Goal: Task Accomplishment & Management: Use online tool/utility

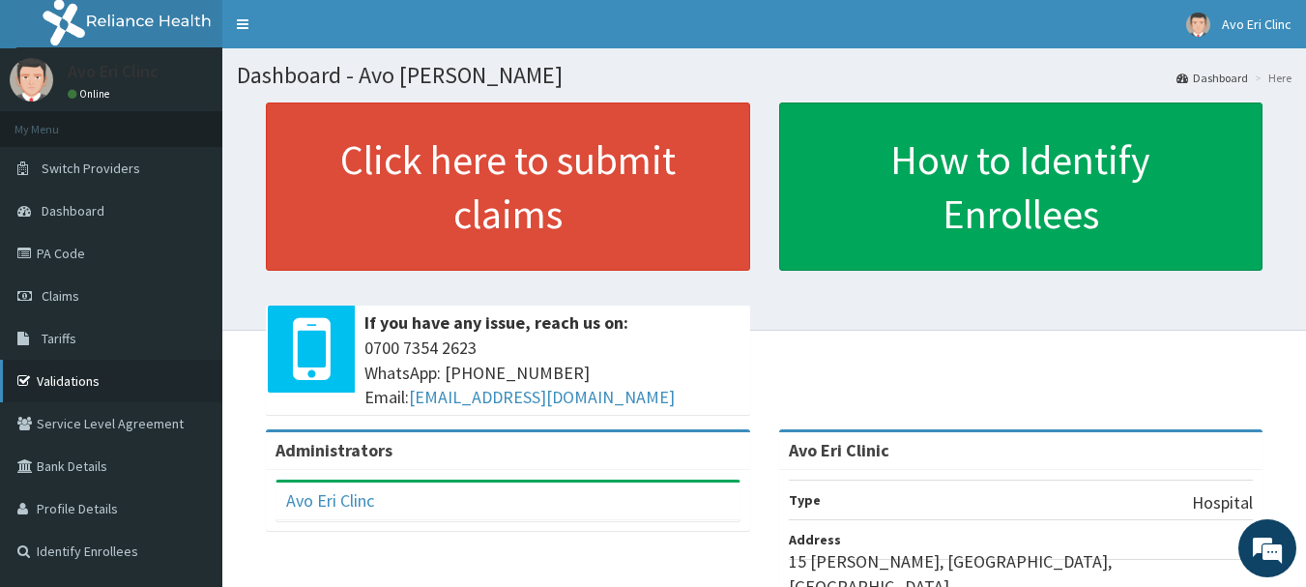
click at [73, 389] on link "Validations" at bounding box center [111, 381] width 222 height 43
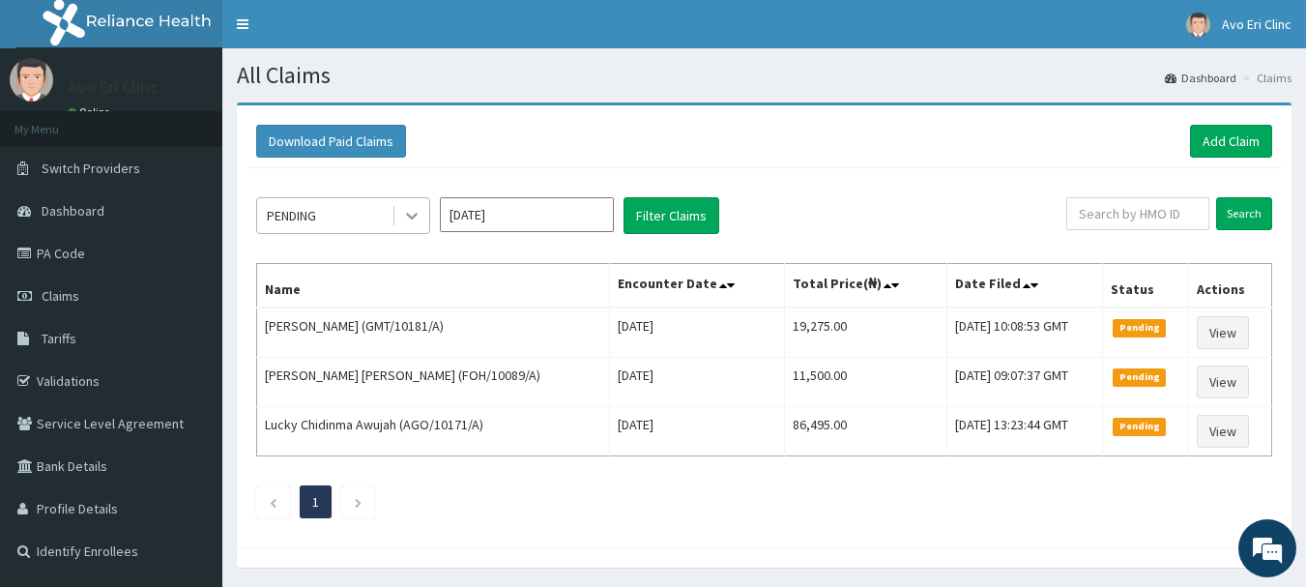
click at [402, 224] on icon at bounding box center [411, 215] width 19 height 19
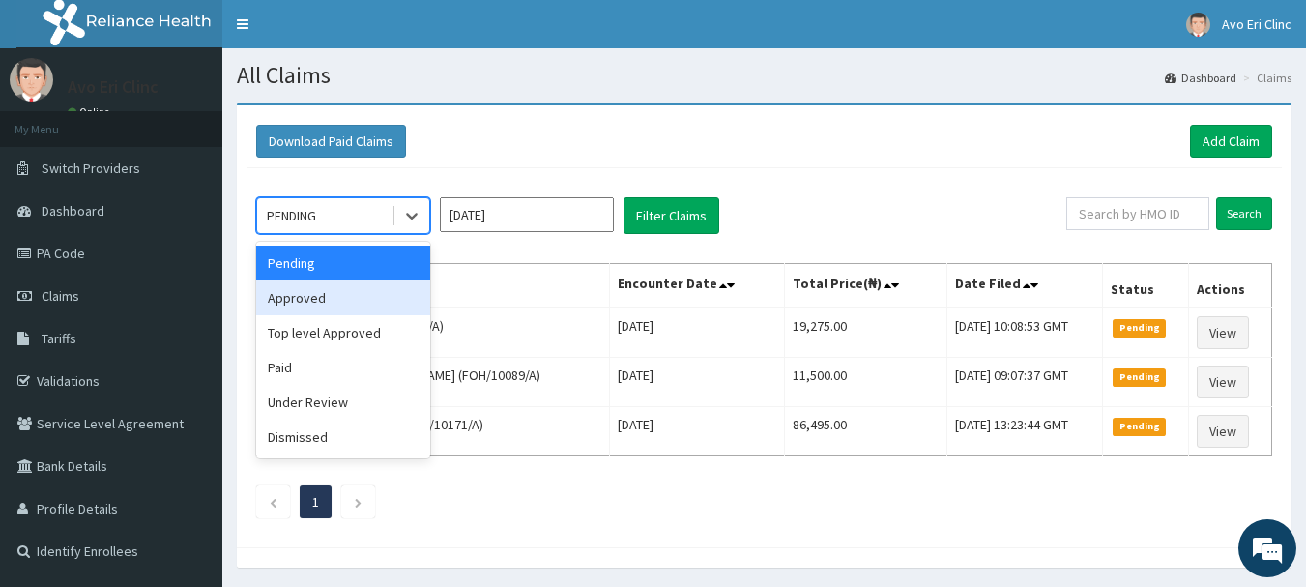
click at [389, 291] on div "Approved" at bounding box center [343, 297] width 174 height 35
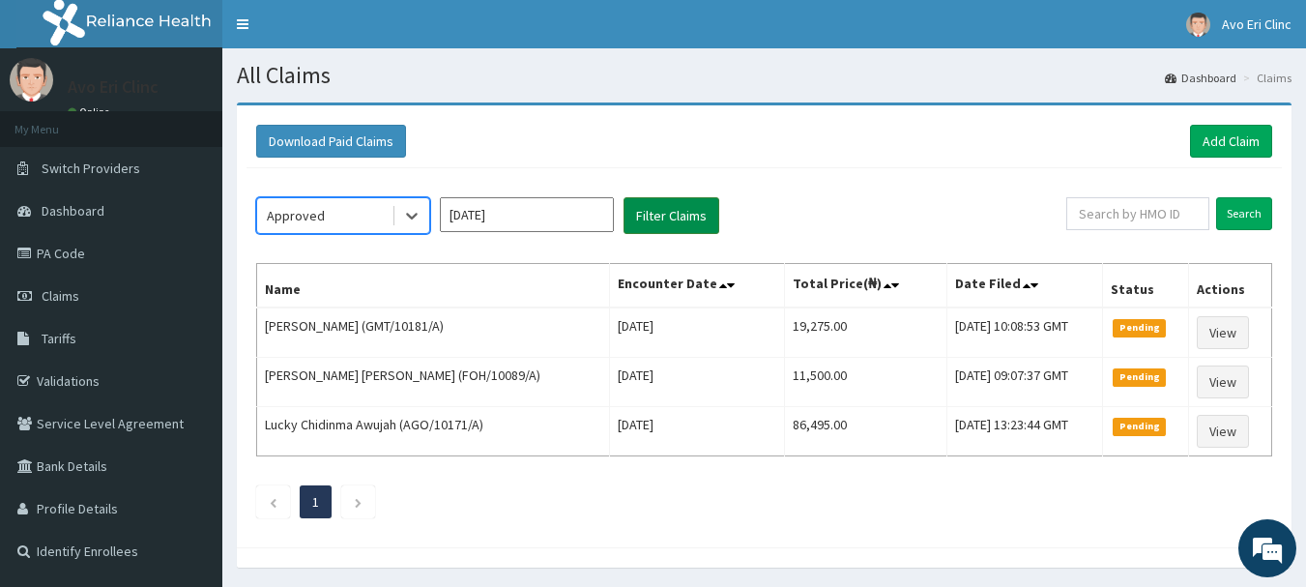
click at [689, 223] on button "Filter Claims" at bounding box center [672, 215] width 96 height 37
click at [689, 219] on button "Filter Claims" at bounding box center [672, 215] width 96 height 37
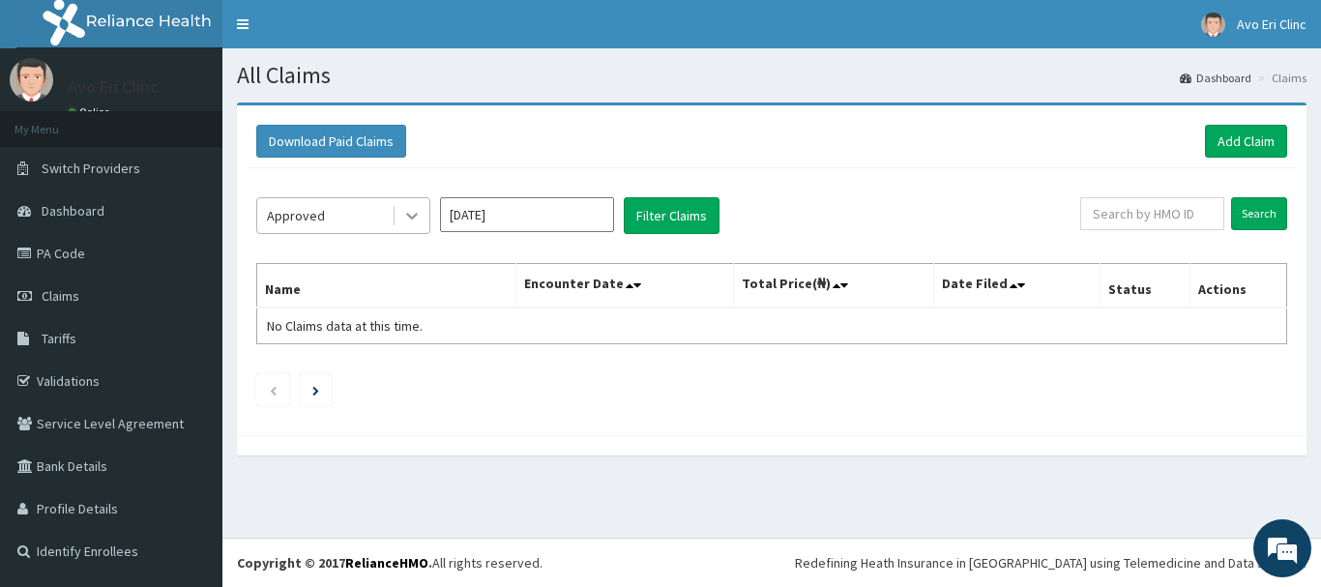
click at [407, 209] on icon at bounding box center [411, 215] width 19 height 19
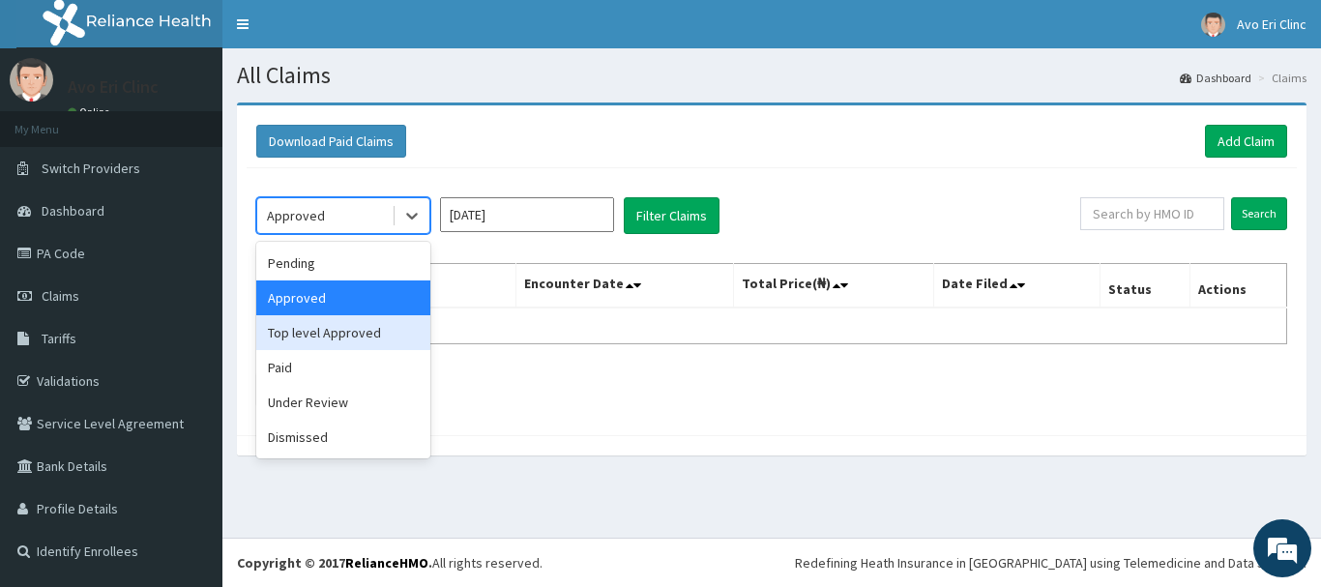
click at [389, 336] on div "Top level Approved" at bounding box center [343, 332] width 174 height 35
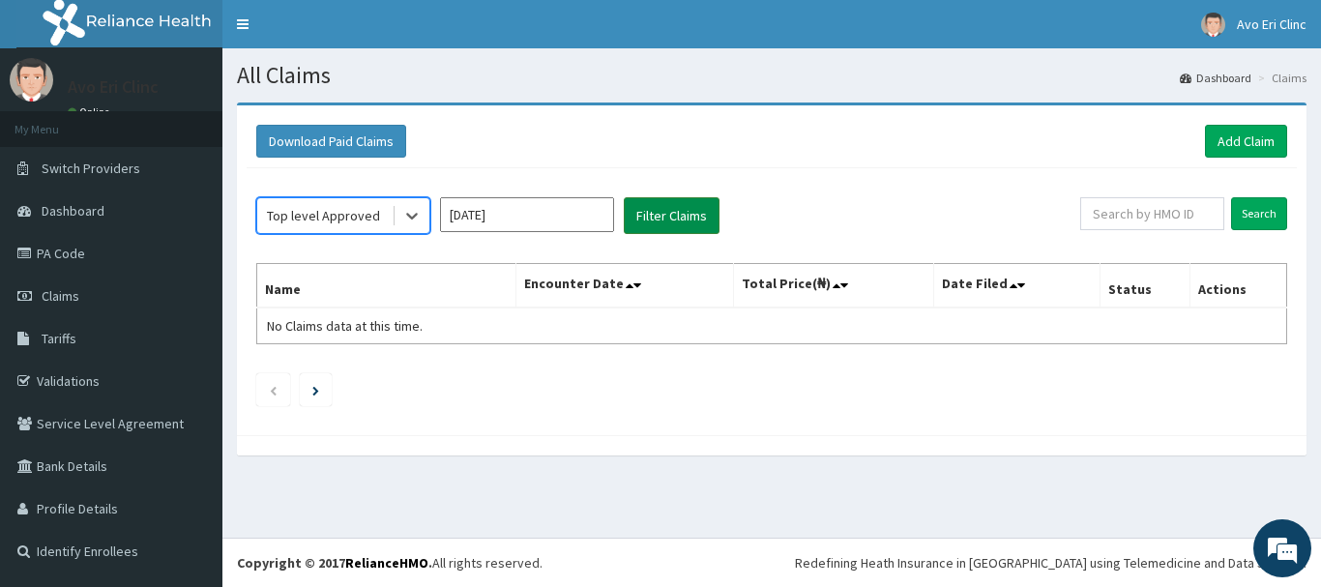
click at [689, 212] on button "Filter Claims" at bounding box center [672, 215] width 96 height 37
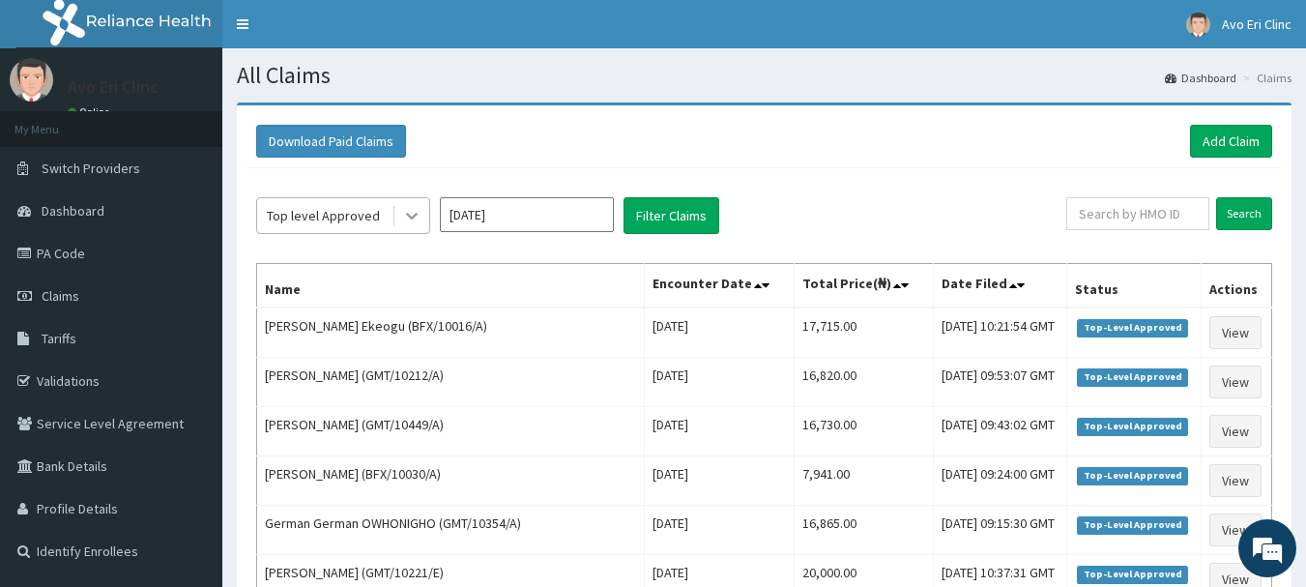
click at [407, 217] on icon at bounding box center [411, 215] width 19 height 19
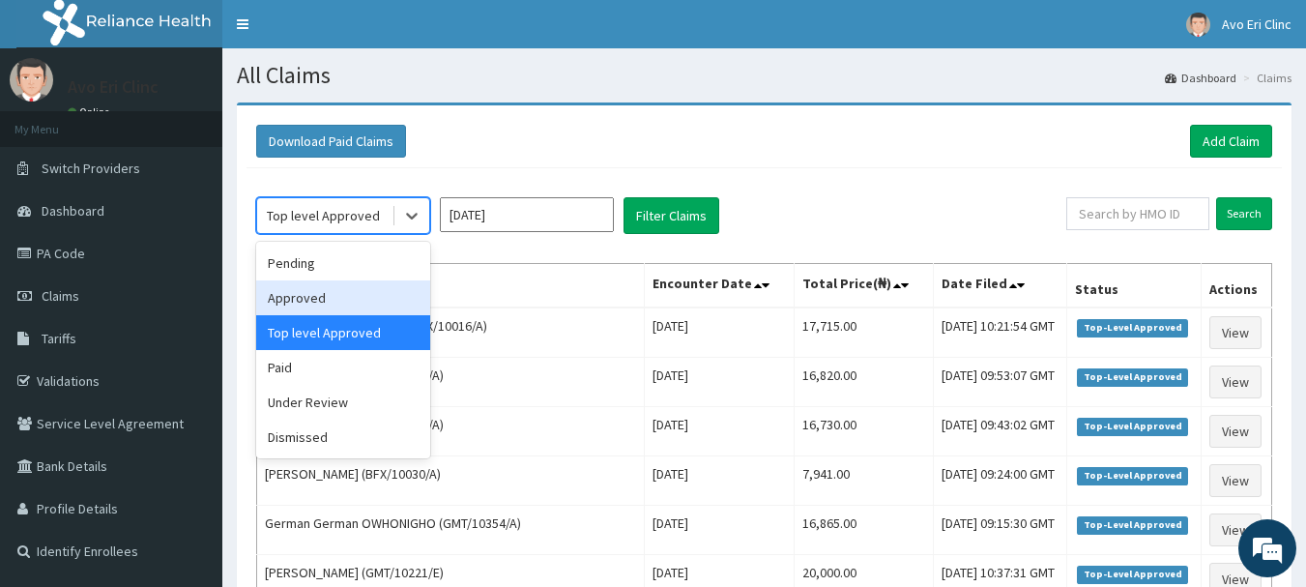
click at [328, 304] on div "Approved" at bounding box center [343, 297] width 174 height 35
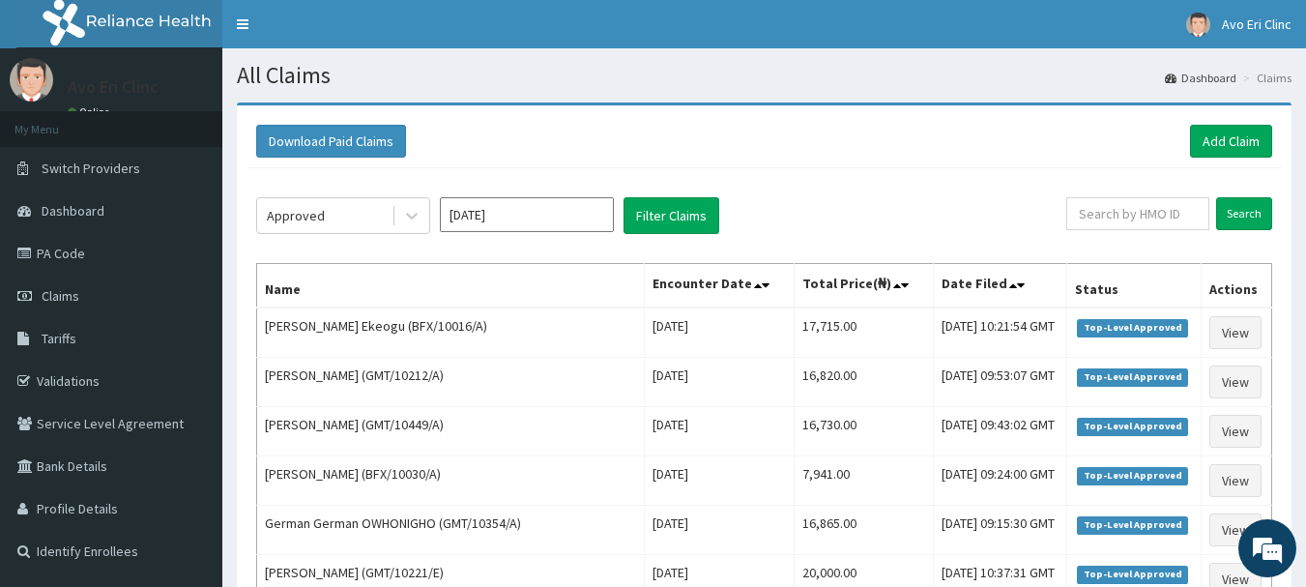
click at [376, 213] on div "Approved" at bounding box center [324, 215] width 134 height 31
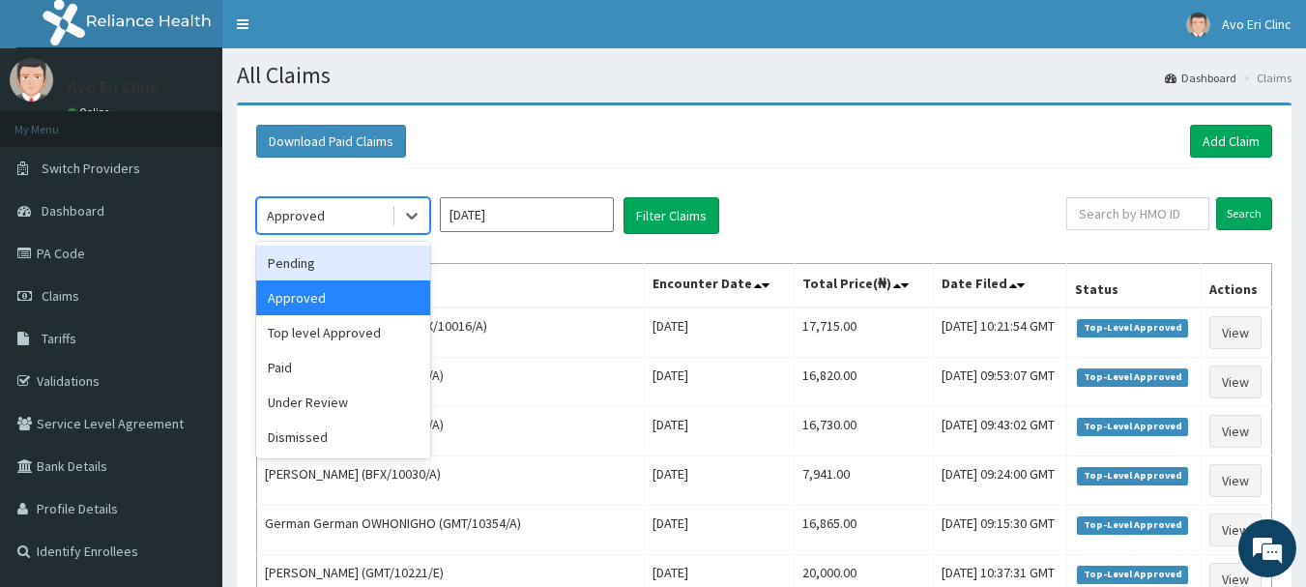
click at [376, 258] on div "Pending" at bounding box center [343, 263] width 174 height 35
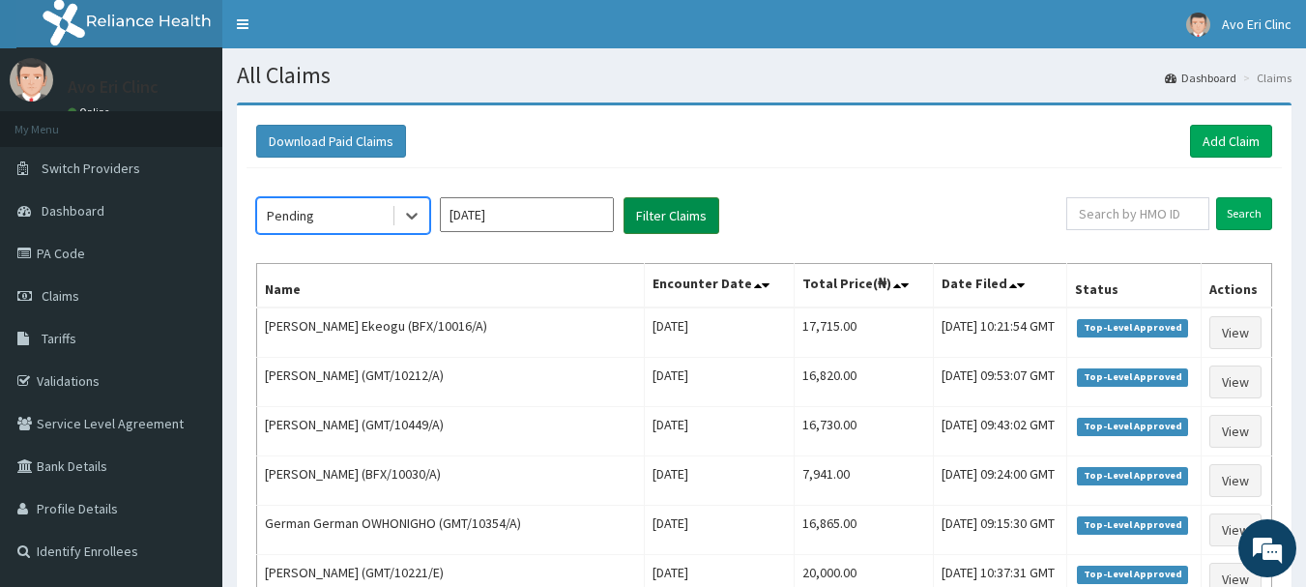
click at [677, 211] on button "Filter Claims" at bounding box center [672, 215] width 96 height 37
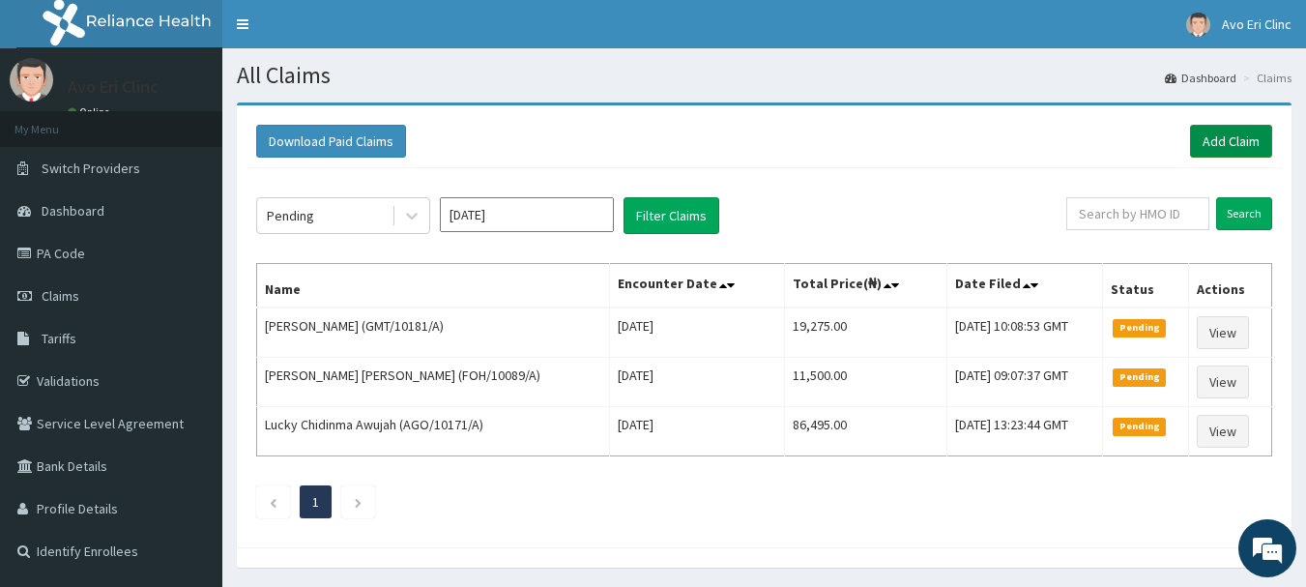
click at [1235, 132] on link "Add Claim" at bounding box center [1231, 141] width 82 height 33
